Goal: Navigation & Orientation: Find specific page/section

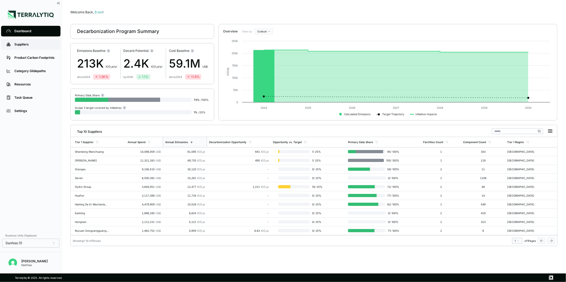
click at [38, 45] on div "Suppliers" at bounding box center [34, 44] width 41 height 4
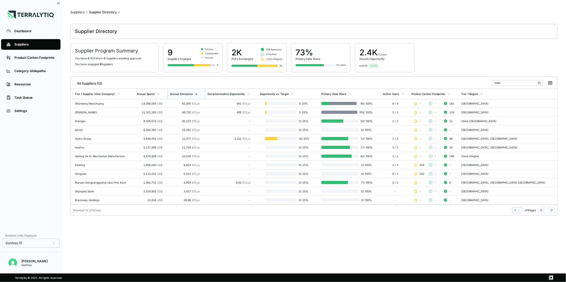
click at [41, 47] on link "Suppliers" at bounding box center [30, 44] width 59 height 11
click at [31, 54] on link "Product Carbon Footprints" at bounding box center [30, 57] width 59 height 11
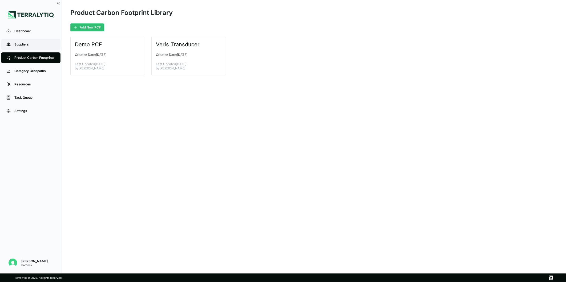
click at [39, 44] on div "Suppliers" at bounding box center [34, 44] width 41 height 4
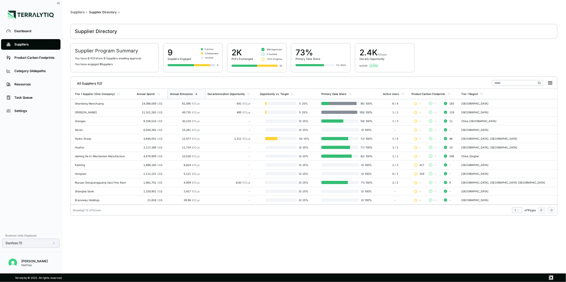
click at [41, 243] on div "Danfoss (1)" at bounding box center [31, 243] width 50 height 4
click at [87, 236] on div at bounding box center [85, 235] width 4 height 4
drag, startPoint x: 87, startPoint y: 236, endPoint x: 86, endPoint y: 234, distance: 2.7
click at [86, 234] on div at bounding box center [85, 235] width 4 height 4
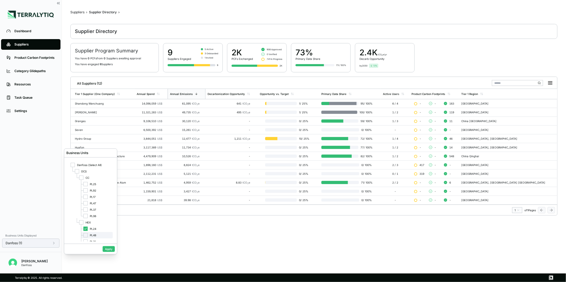
click at [86, 234] on div at bounding box center [85, 235] width 4 height 4
click at [84, 238] on div at bounding box center [85, 236] width 4 height 4
click at [110, 252] on button "Apply" at bounding box center [109, 249] width 12 height 6
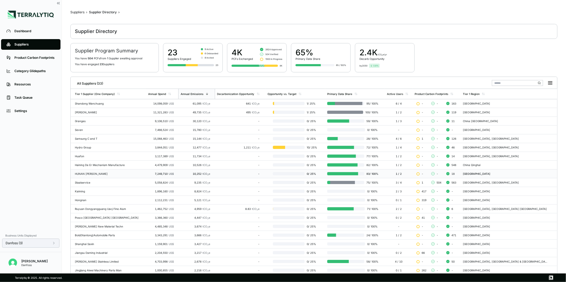
click at [185, 173] on div "10,252 tCO 2 e" at bounding box center [195, 173] width 30 height 3
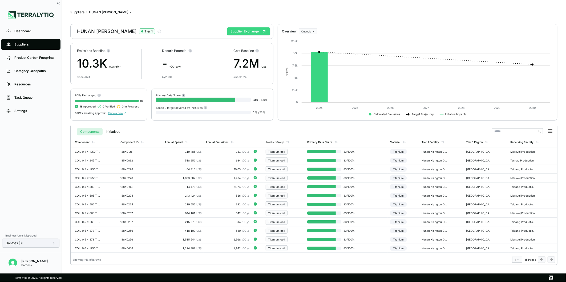
click at [253, 29] on button "Supplier Exchange" at bounding box center [248, 31] width 43 height 8
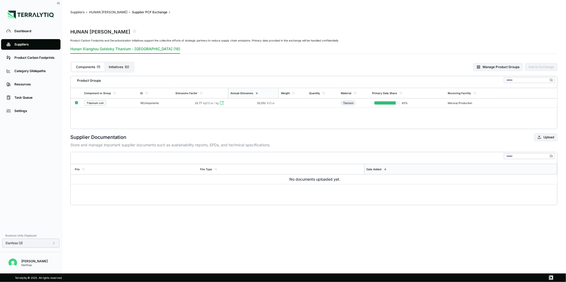
click at [29, 42] on div "Suppliers" at bounding box center [34, 44] width 41 height 4
